Goal: Task Accomplishment & Management: Complete application form

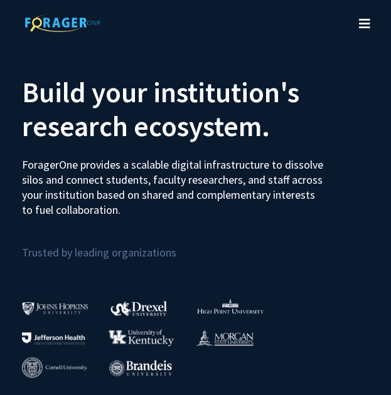
click at [363, 24] on icon "Toggle navigation" at bounding box center [364, 24] width 11 height 13
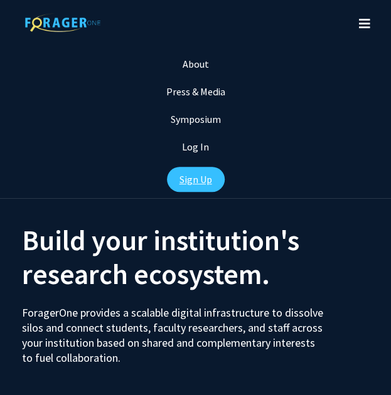
click at [198, 179] on link "Sign Up" at bounding box center [196, 179] width 58 height 25
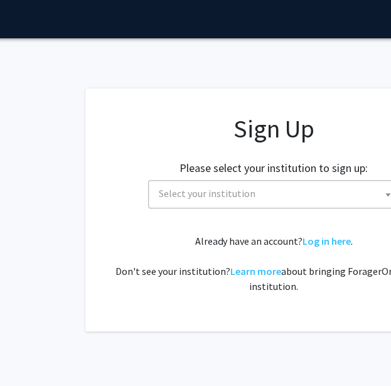
click at [201, 187] on span "Select your institution" at bounding box center [207, 193] width 97 height 13
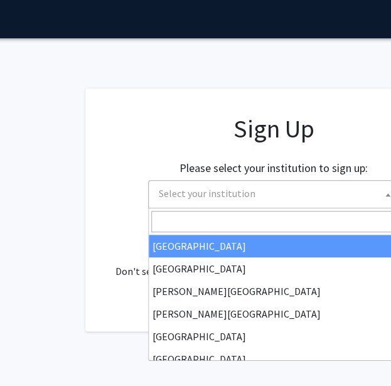
scroll to position [6, 108]
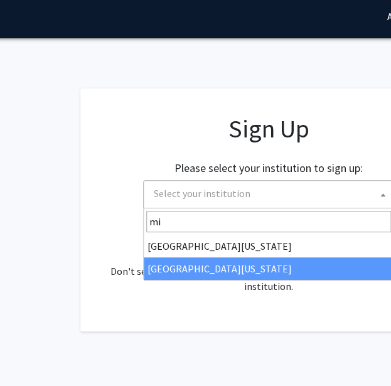
type input "mi"
select select "33"
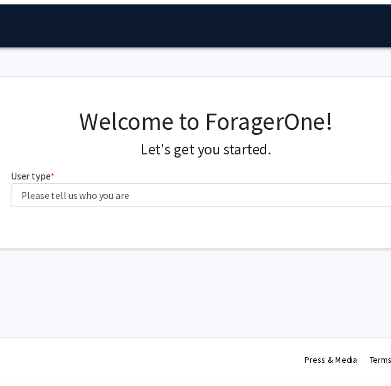
scroll to position [0, 164]
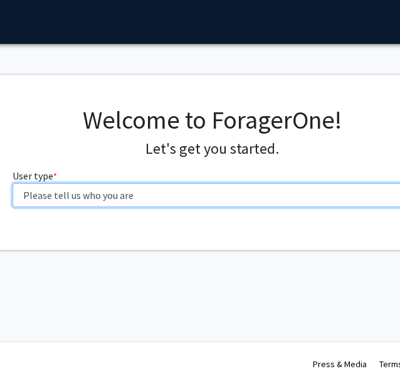
click at [284, 198] on select "Please tell us who you are Undergraduate Student Master's Student Doctoral Cand…" at bounding box center [213, 195] width 400 height 24
select select "1: undergrad"
click at [13, 183] on select "Please tell us who you are Undergraduate Student Master's Student Doctoral Cand…" at bounding box center [213, 195] width 400 height 24
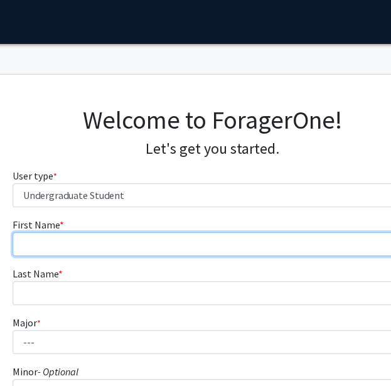
click at [238, 254] on input "First Name * required" at bounding box center [213, 244] width 400 height 24
type input "Thomas"
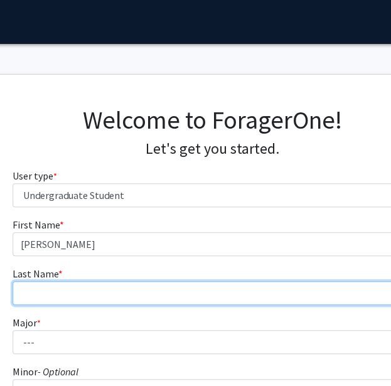
click at [120, 281] on input "Last Name * required" at bounding box center [213, 293] width 400 height 24
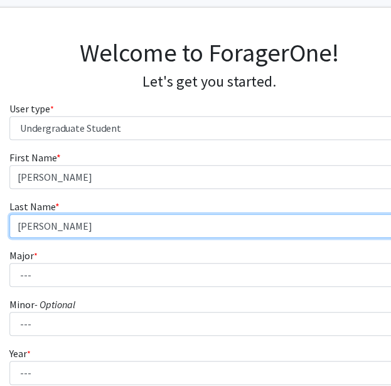
scroll to position [73, 167]
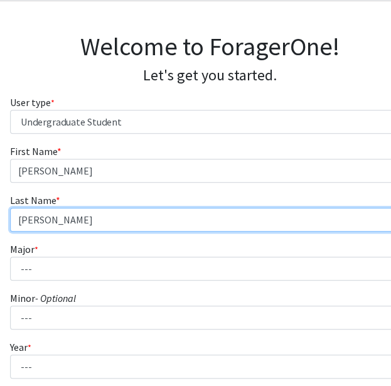
type input "Robert"
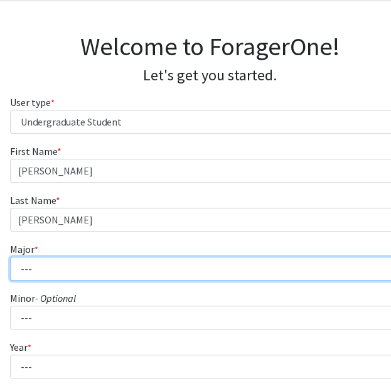
click at [115, 260] on select "--- Agribusiness Management Agricultural Education Agricultural Education: Comm…" at bounding box center [210, 269] width 400 height 24
select select "14: 2503"
click at [10, 257] on select "--- Agribusiness Management Agricultural Education Agricultural Education: Comm…" at bounding box center [210, 269] width 400 height 24
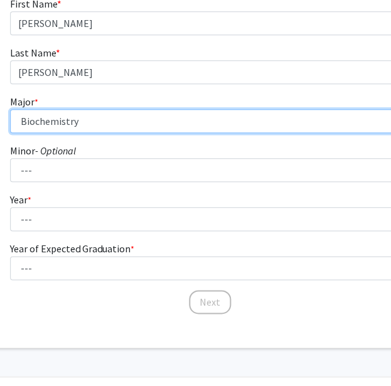
scroll to position [222, 167]
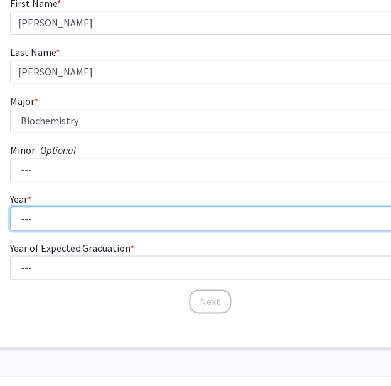
click at [120, 208] on select "--- First-year Sophomore Junior Senior Postbaccalaureate Certificate" at bounding box center [210, 218] width 400 height 24
select select "2: sophomore"
click at [10, 206] on select "--- First-year Sophomore Junior Senior Postbaccalaureate Certificate" at bounding box center [210, 218] width 400 height 24
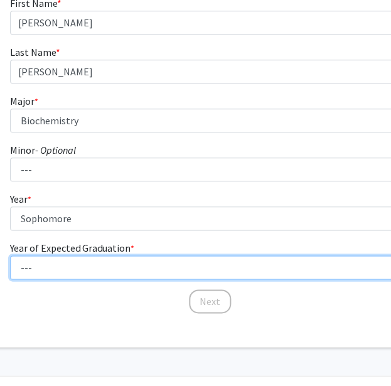
click at [120, 269] on select "--- 2025 2026 2027 2028 2029 2030 2031 2032 2033 2034" at bounding box center [210, 267] width 400 height 24
select select "4: 2028"
click at [10, 255] on select "--- 2025 2026 2027 2028 2029 2030 2031 2032 2033 2034" at bounding box center [210, 267] width 400 height 24
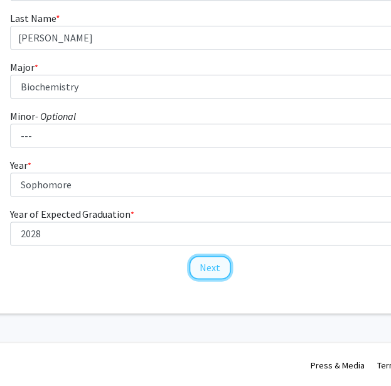
click at [221, 270] on button "Next" at bounding box center [210, 267] width 42 height 24
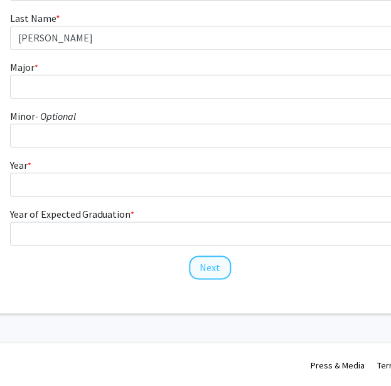
scroll to position [0, 167]
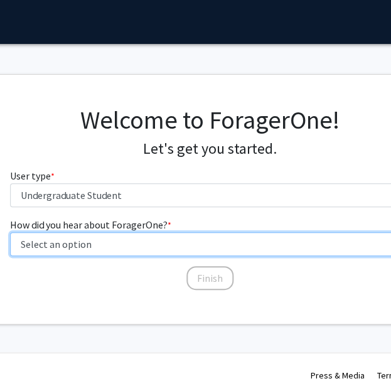
click at [171, 238] on select "Select an option Peer/student recommendation Faculty/staff recommendation Unive…" at bounding box center [210, 244] width 400 height 24
select select "2: faculty_recommendation"
click at [10, 232] on select "Select an option Peer/student recommendation Faculty/staff recommendation Unive…" at bounding box center [210, 244] width 400 height 24
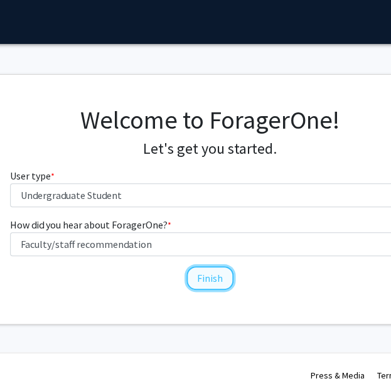
click at [227, 282] on button "Finish" at bounding box center [209, 278] width 47 height 24
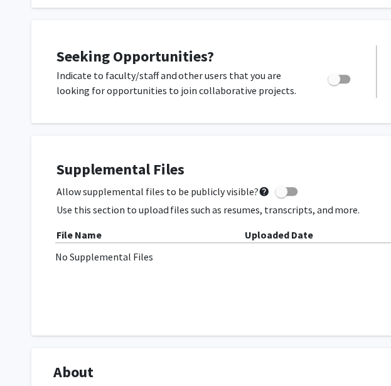
scroll to position [213, 0]
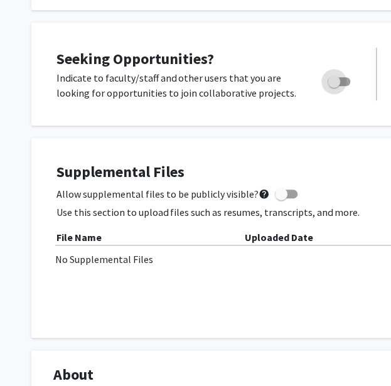
click at [330, 83] on span "Toggle" at bounding box center [334, 81] width 13 height 13
click at [333, 86] on input "Are you actively seeking opportunities?" at bounding box center [333, 86] width 1 height 1
checkbox input "true"
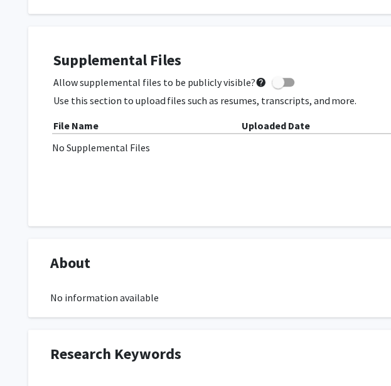
scroll to position [325, 3]
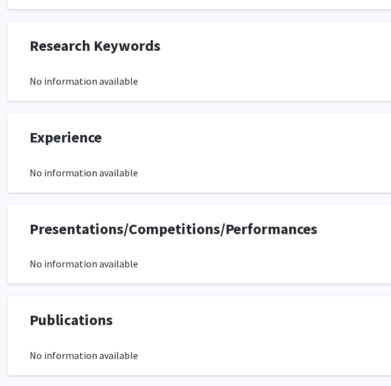
click at [203, 140] on div "Experience Edit Section" at bounding box center [352, 140] width 665 height 29
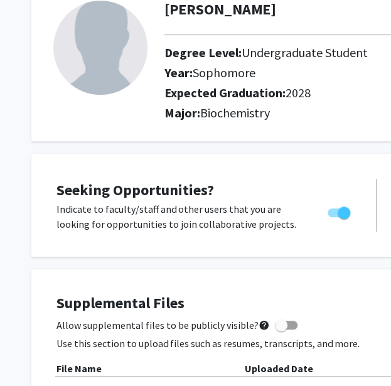
scroll to position [0, 0]
